Goal: Find specific page/section

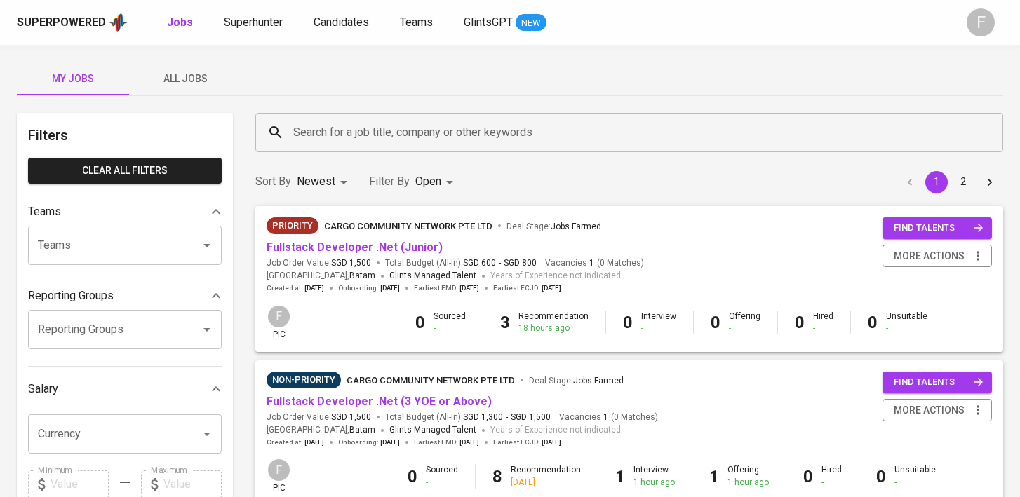
click at [302, 130] on input "Search for a job title, company or other keywords" at bounding box center [633, 132] width 686 height 27
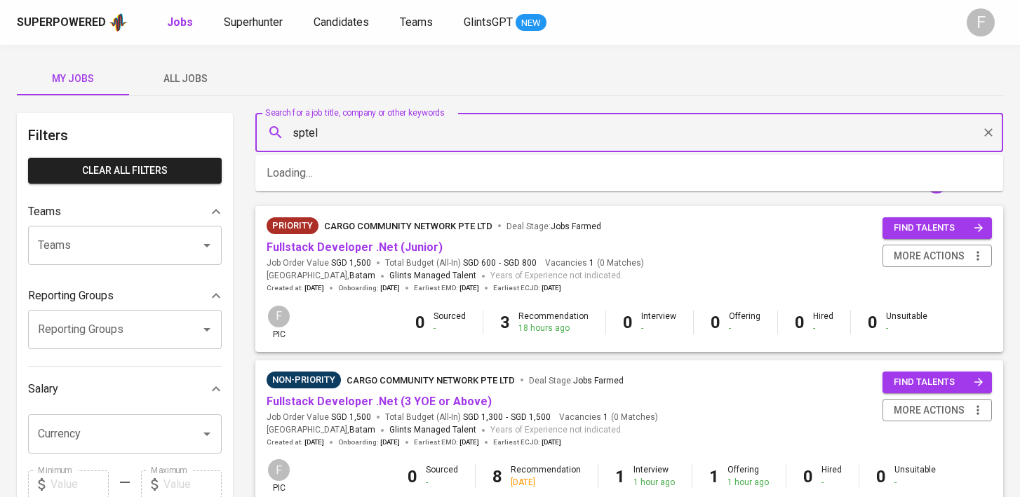
type input "sptel"
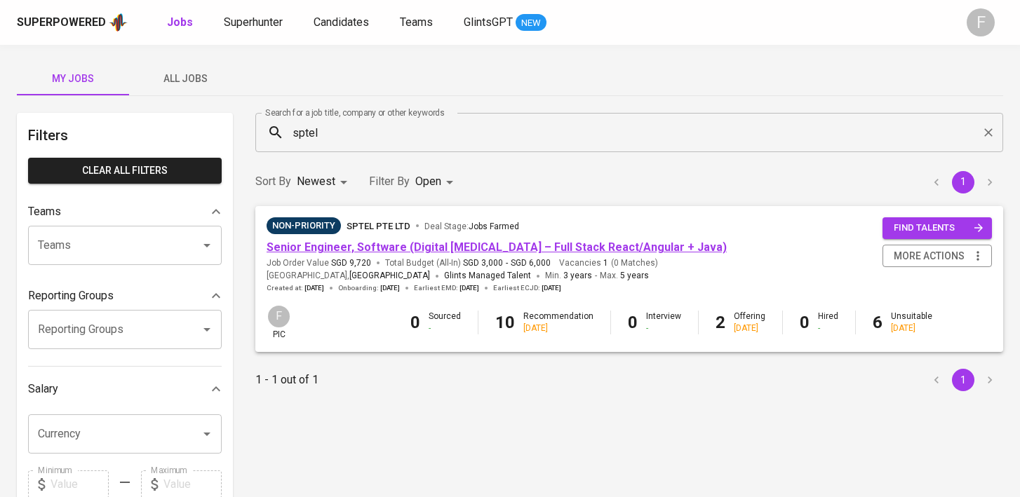
click at [414, 245] on link "Senior Engineer, Software (Digital [MEDICAL_DATA] – Full Stack React/Angular + …" at bounding box center [496, 247] width 460 height 13
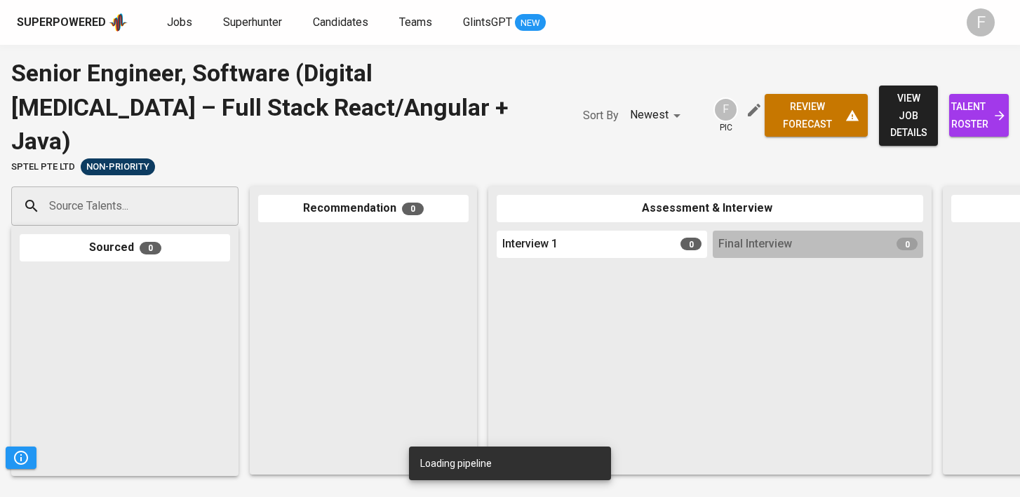
click at [960, 98] on span "talent roster" at bounding box center [978, 115] width 37 height 34
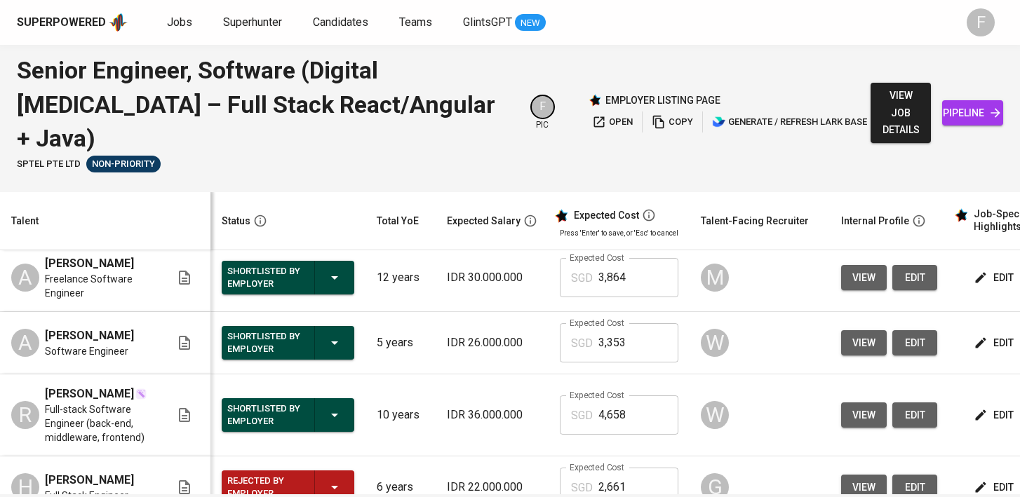
scroll to position [0, 181]
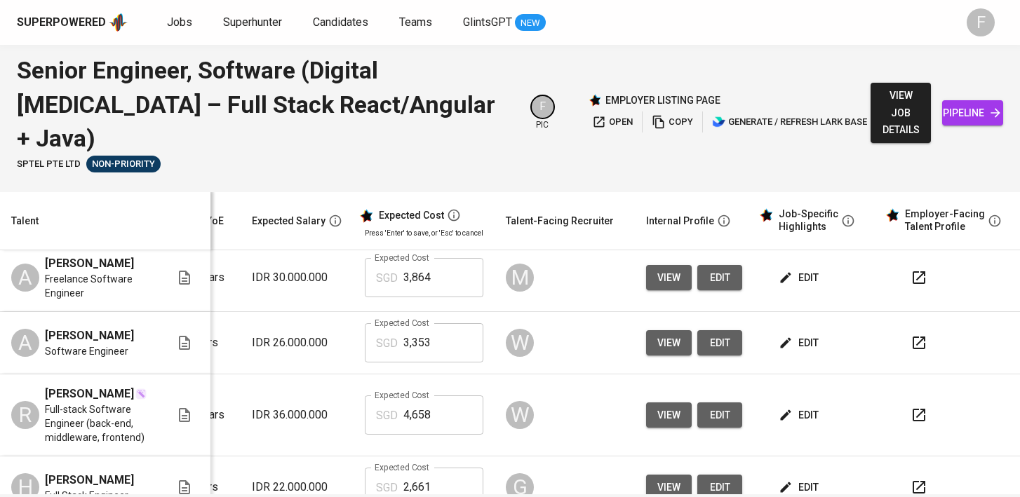
click at [914, 407] on icon "button" at bounding box center [918, 415] width 17 height 17
click at [912, 271] on icon "button" at bounding box center [918, 277] width 13 height 13
